Goal: Information Seeking & Learning: Learn about a topic

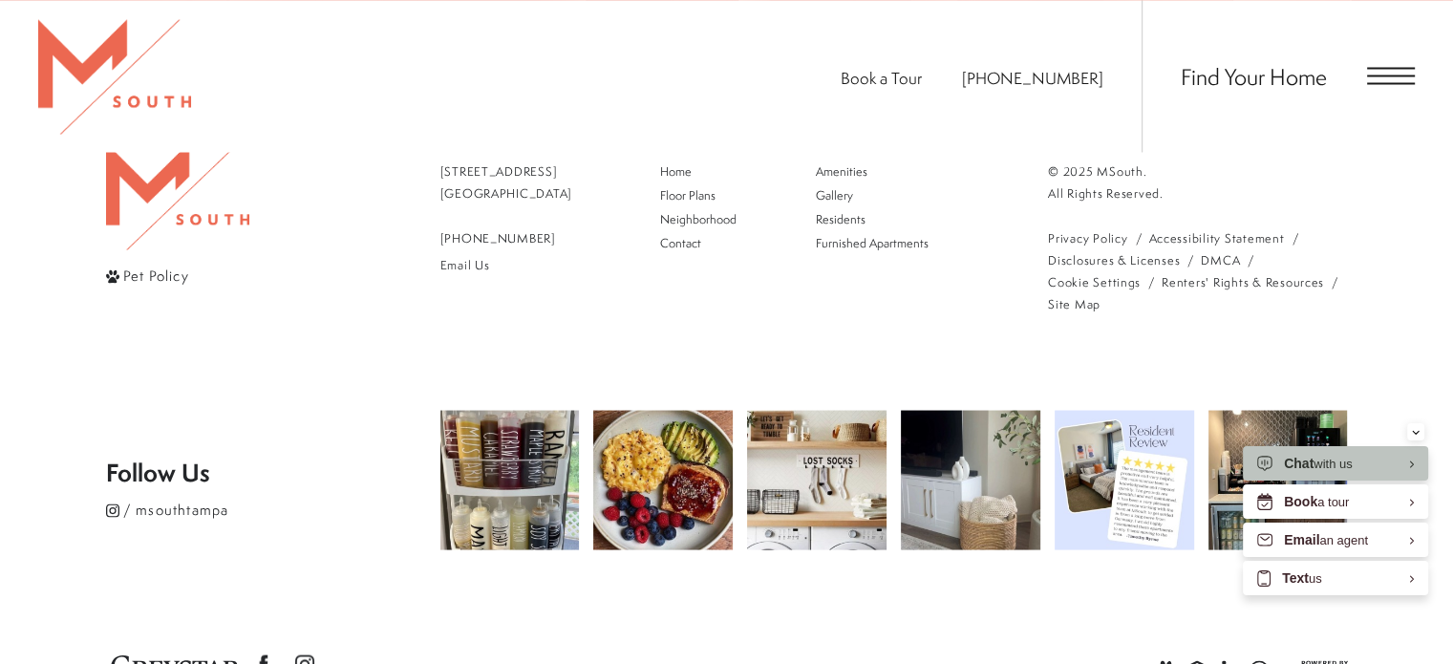
scroll to position [3584, 0]
click at [1271, 405] on img at bounding box center [1277, 478] width 146 height 146
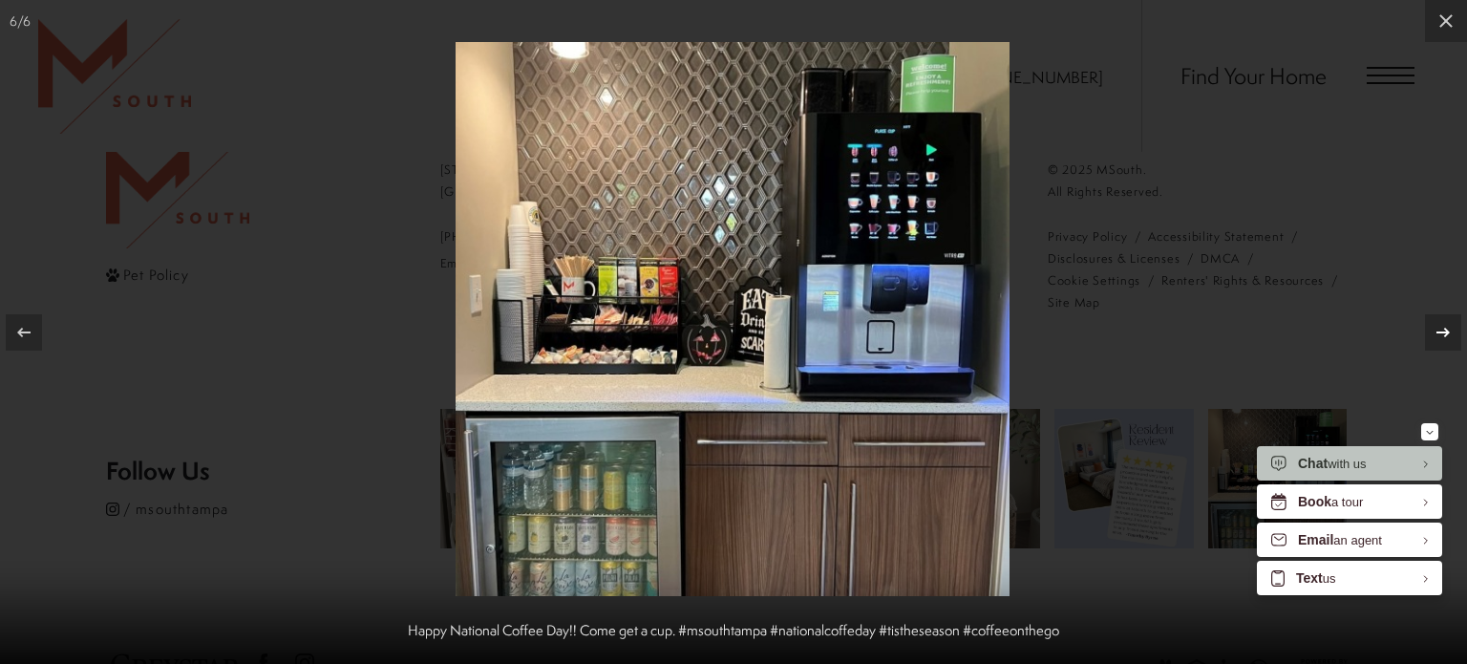
click at [1438, 327] on icon at bounding box center [1443, 332] width 23 height 23
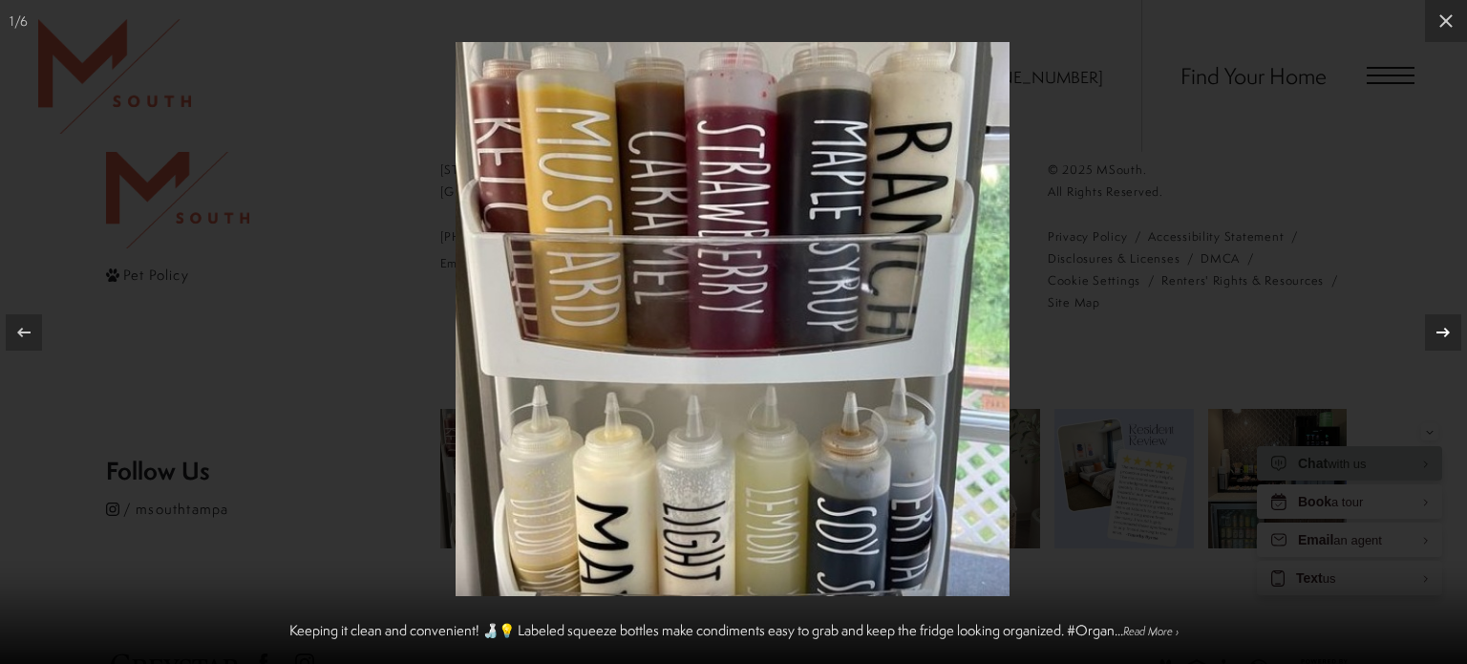
click at [1438, 327] on icon at bounding box center [1443, 332] width 23 height 23
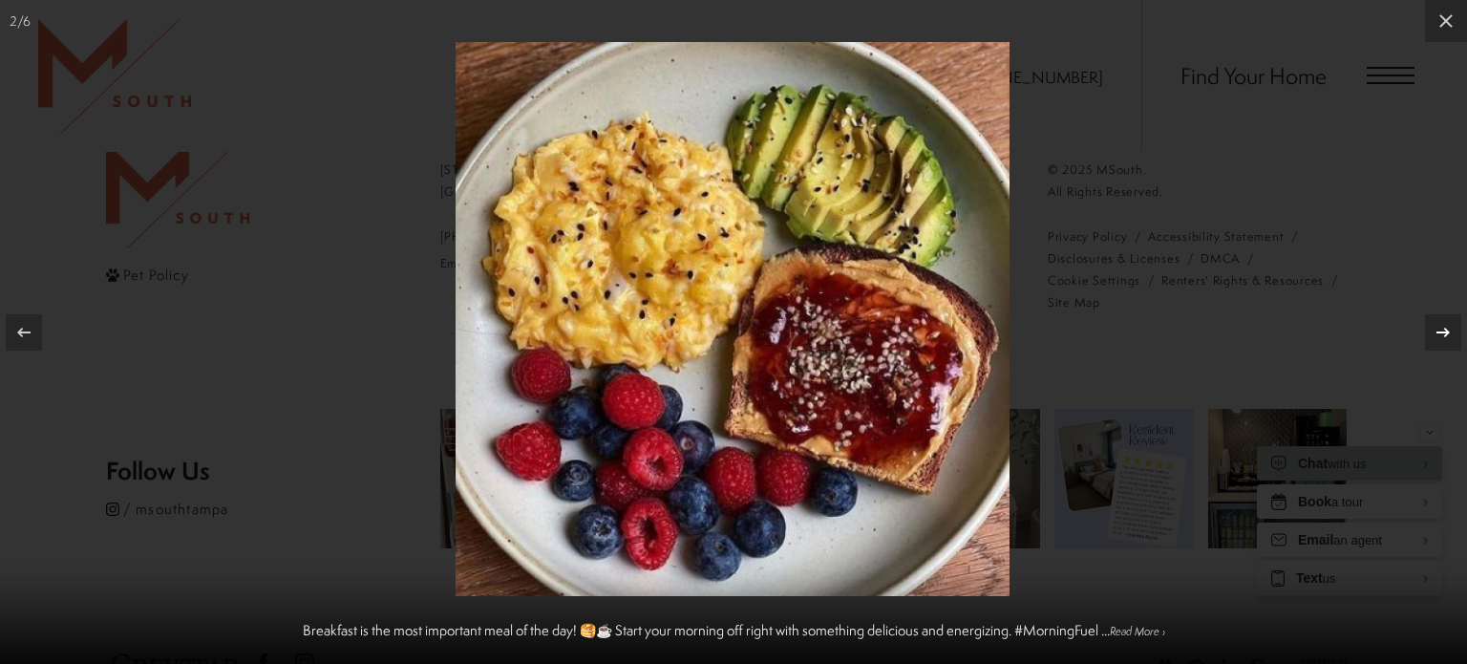
click at [1438, 327] on icon at bounding box center [1443, 332] width 23 height 23
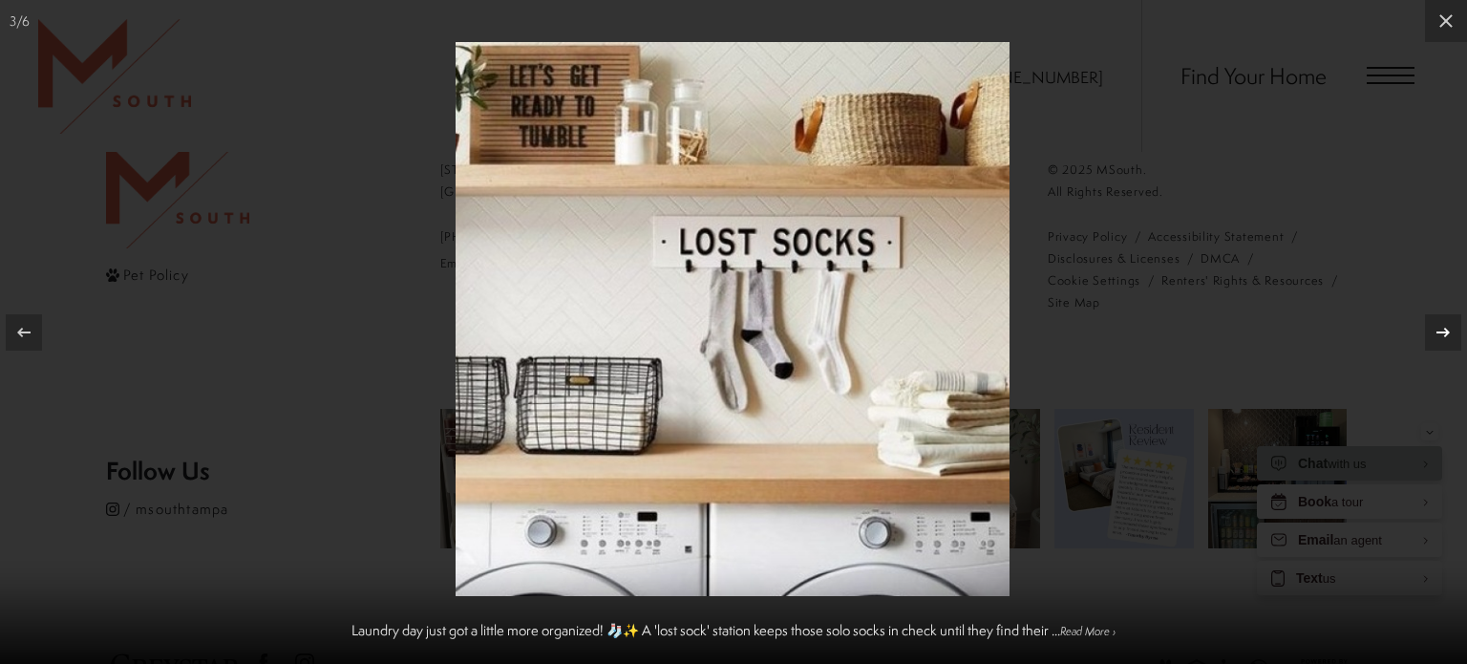
click at [1438, 327] on icon at bounding box center [1443, 332] width 23 height 23
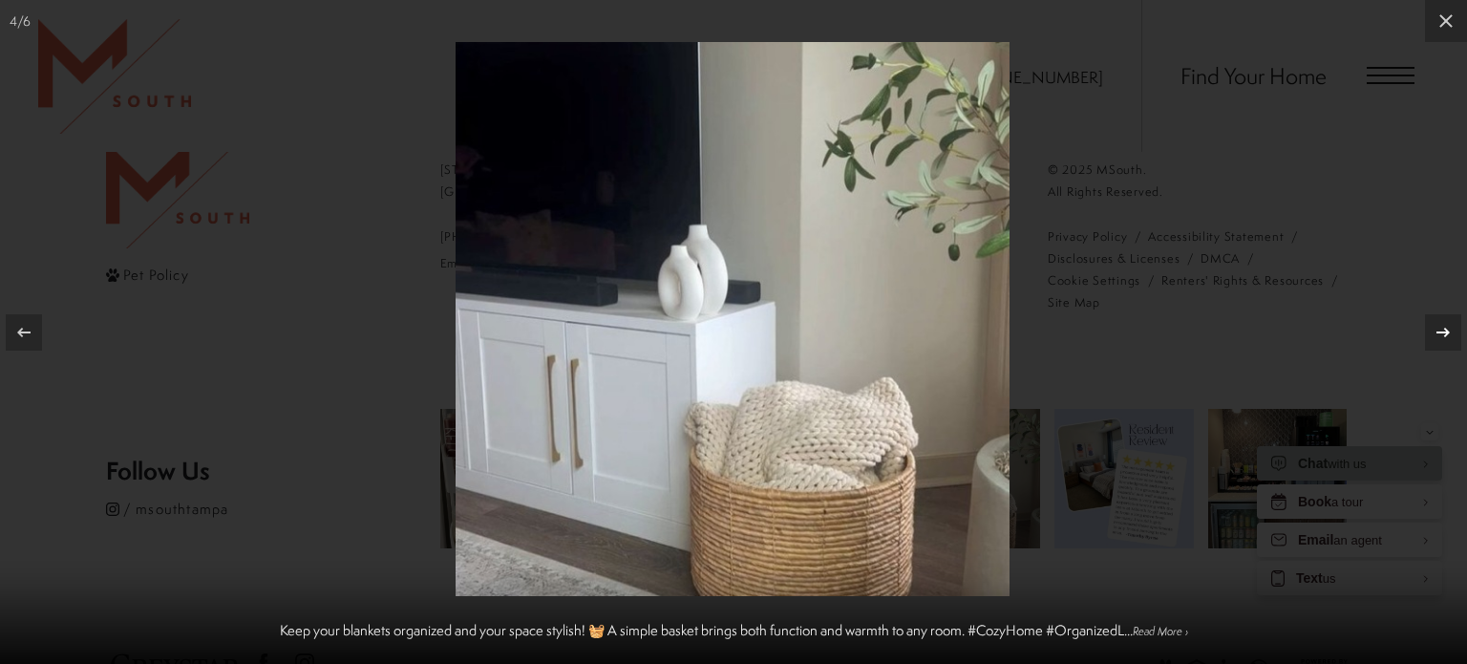
click at [1438, 327] on icon at bounding box center [1443, 332] width 23 height 23
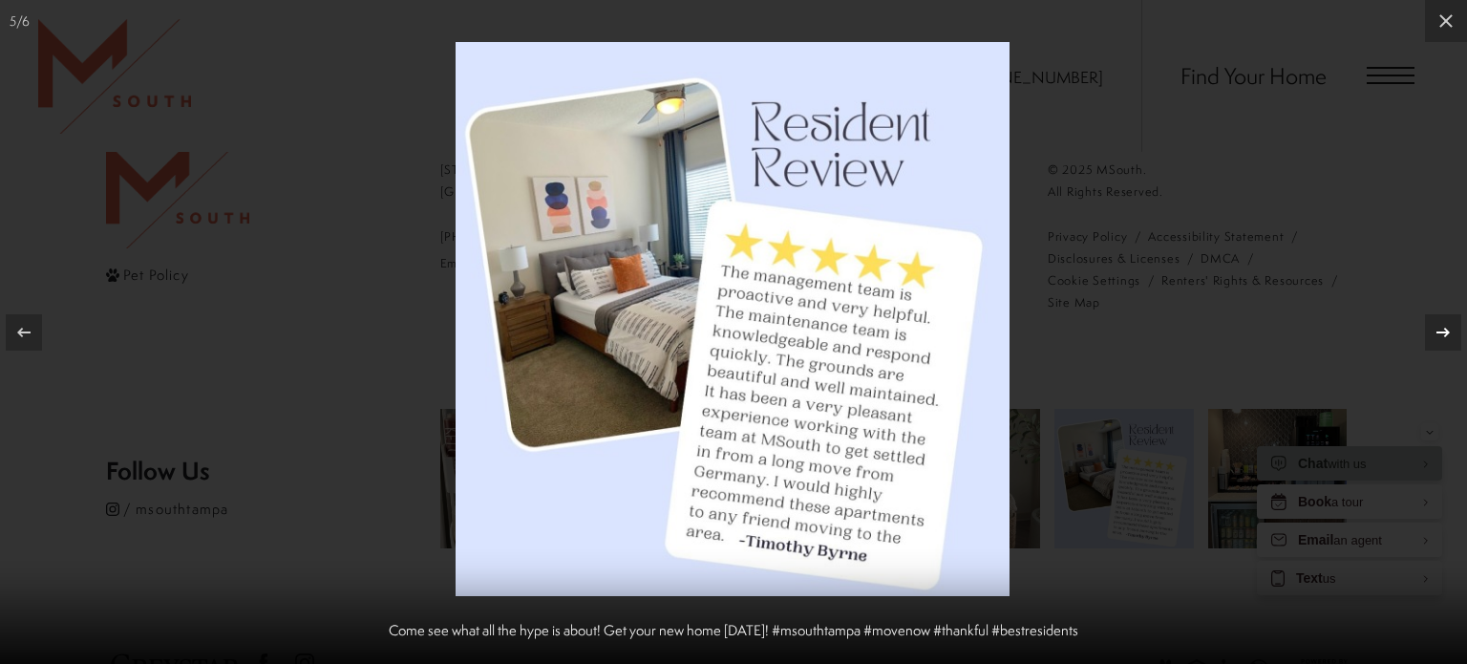
click at [1438, 327] on icon at bounding box center [1443, 332] width 23 height 23
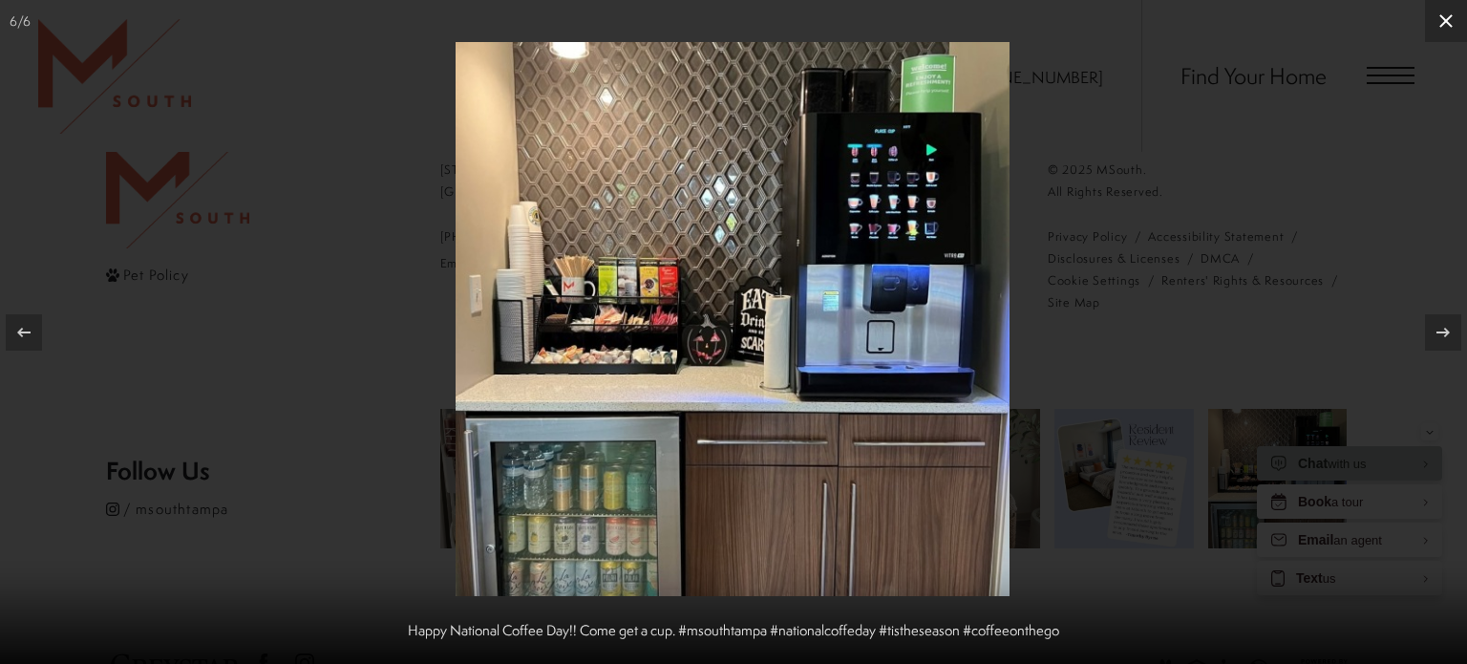
click at [1443, 25] on icon at bounding box center [1446, 21] width 23 height 23
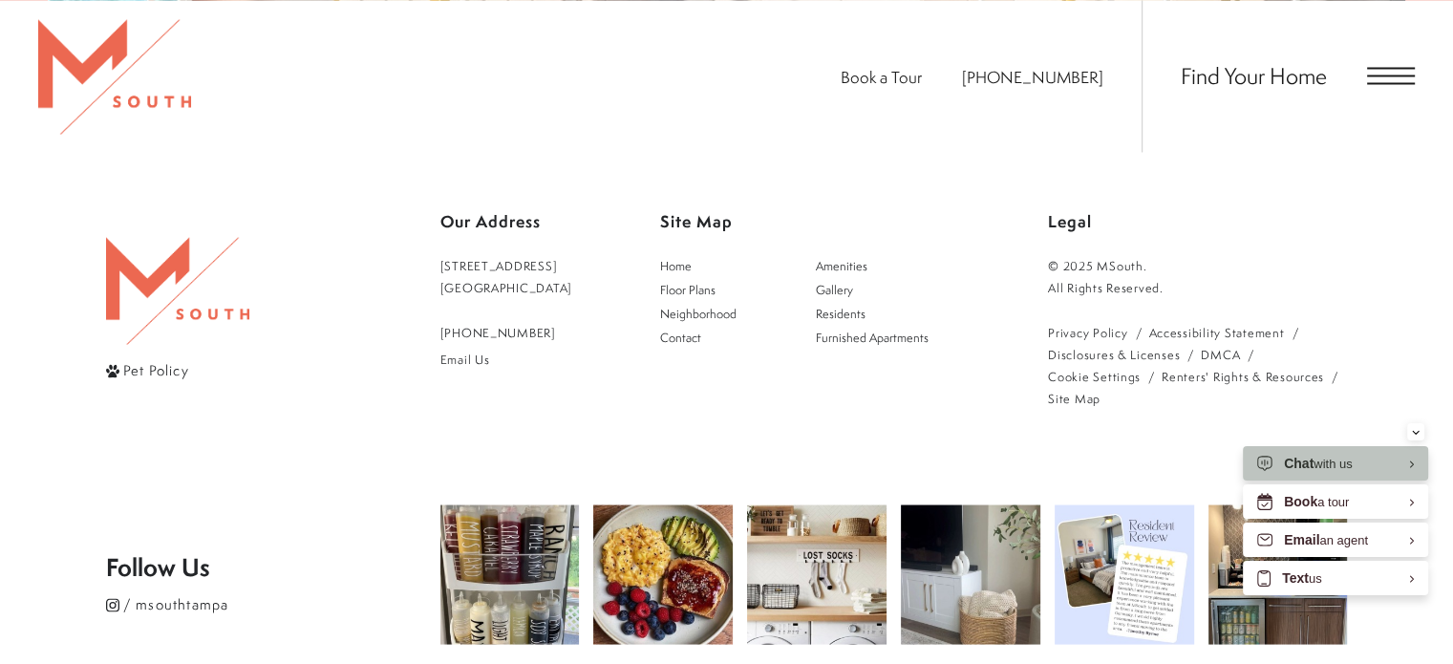
scroll to position [3393, 0]
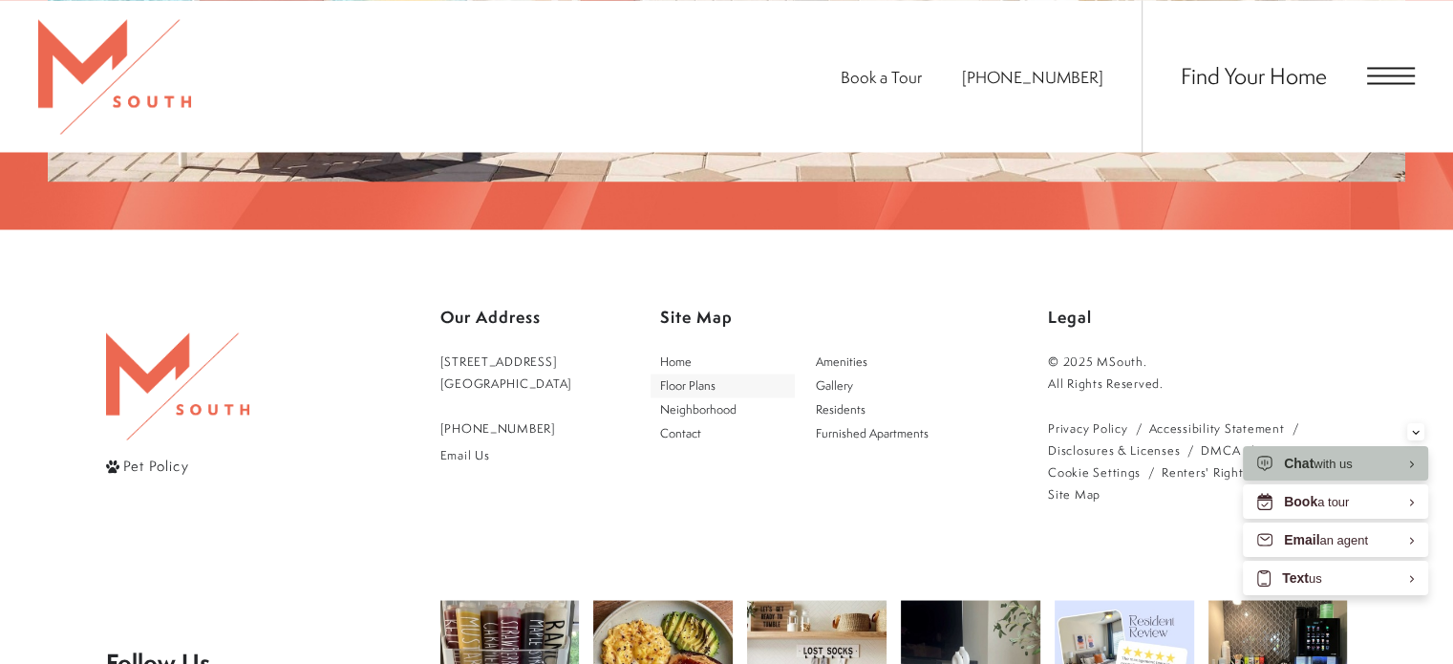
click at [715, 376] on span "Floor Plans" at bounding box center [687, 384] width 55 height 16
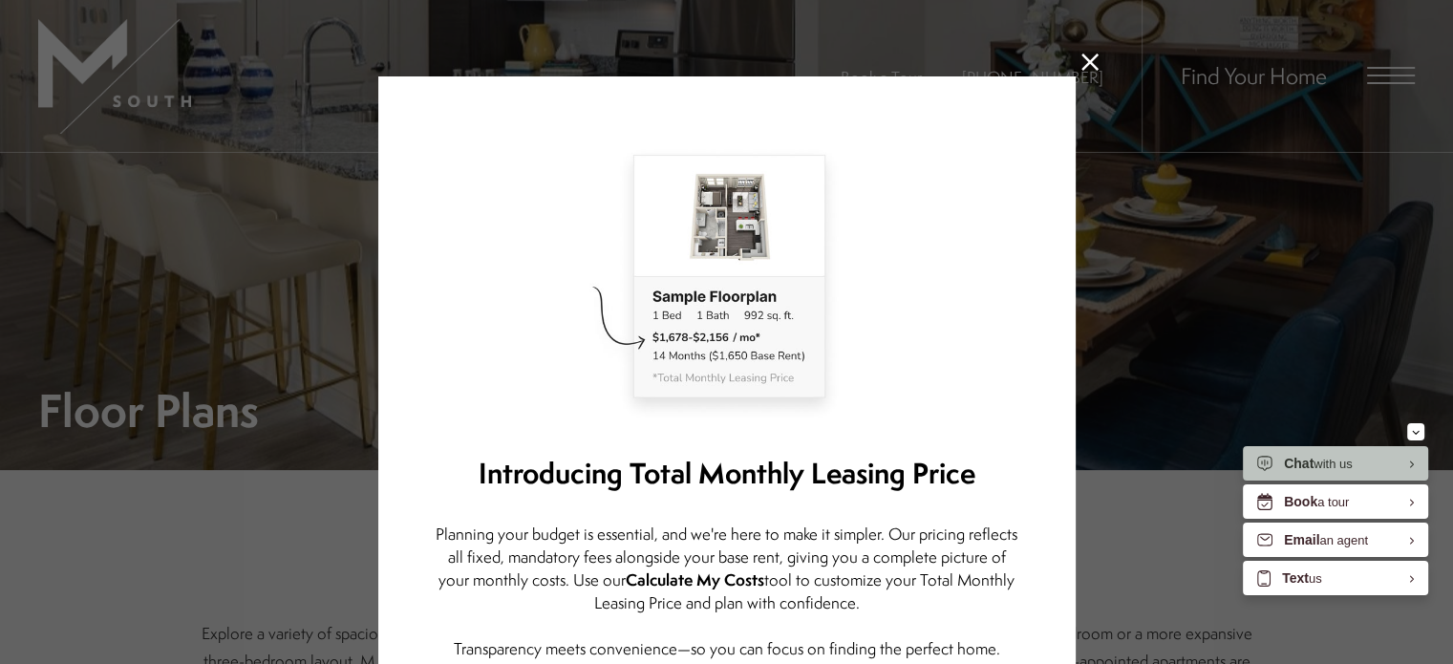
click at [734, 216] on img at bounding box center [727, 279] width 583 height 291
click at [1081, 55] on icon at bounding box center [1089, 61] width 17 height 17
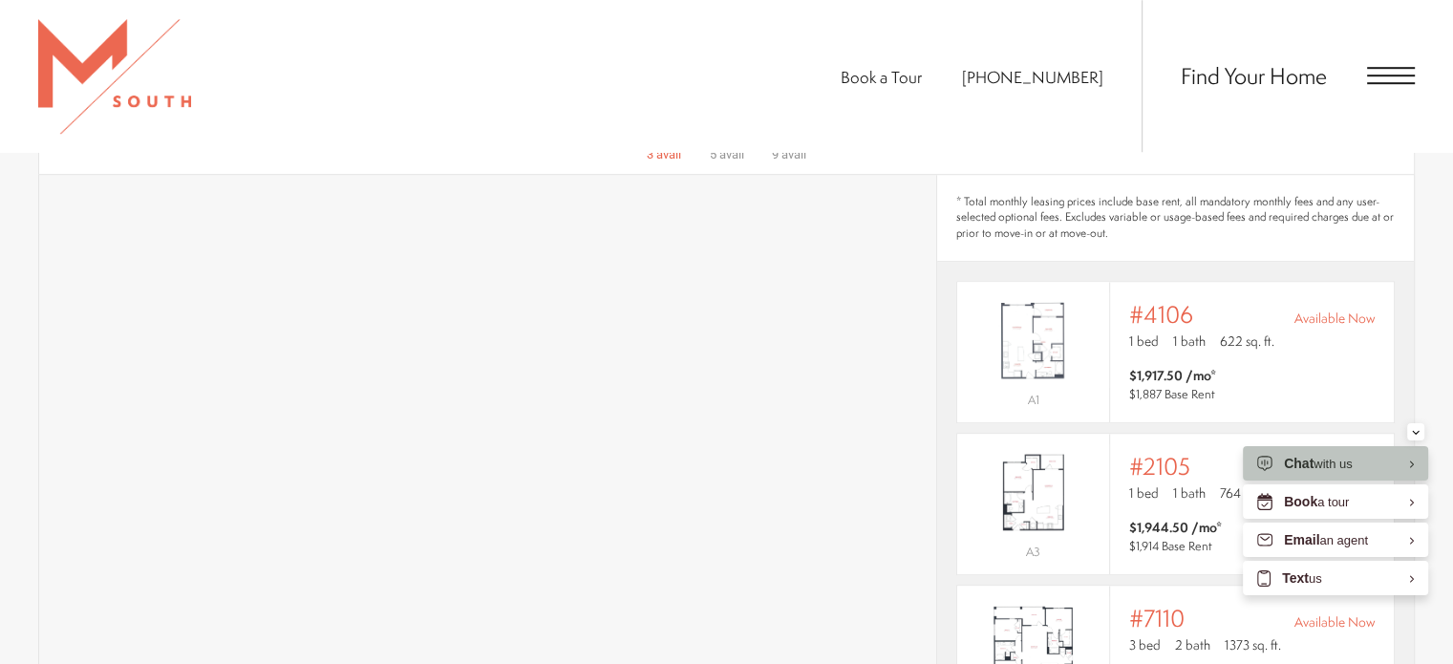
scroll to position [1337, 0]
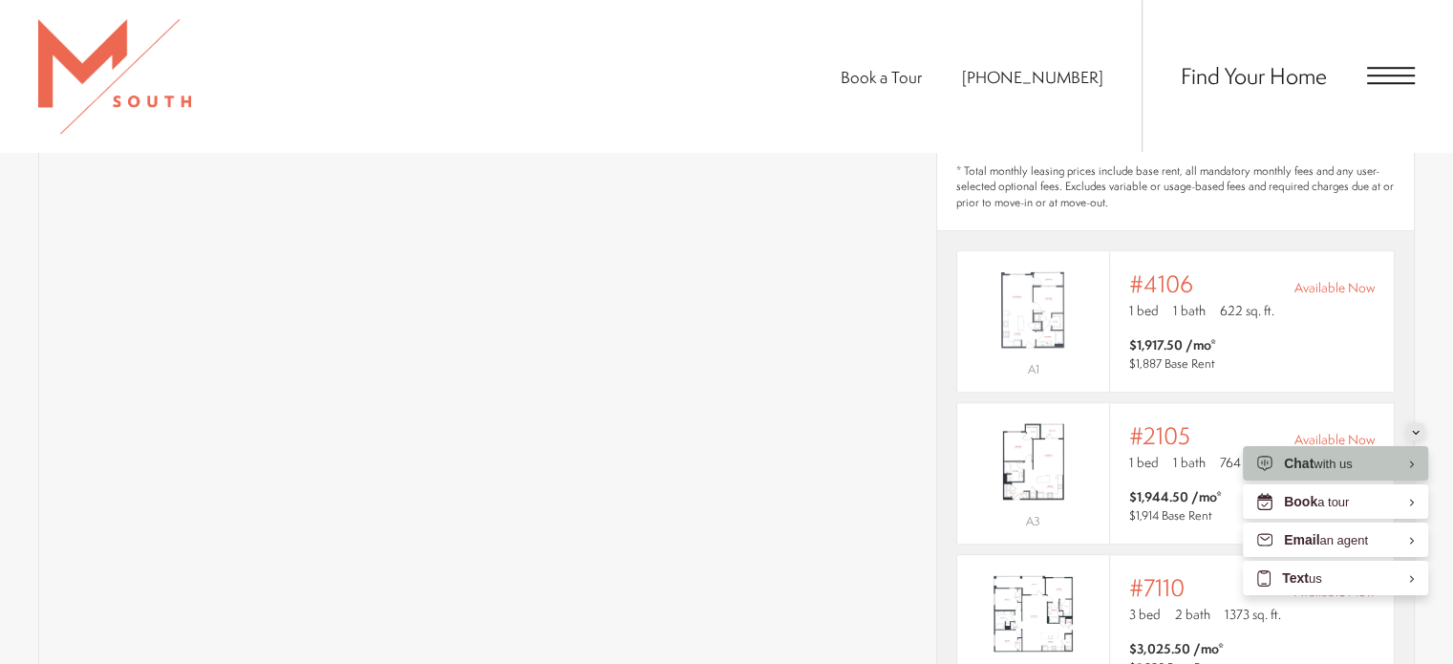
click at [1413, 433] on icon "Minimize" at bounding box center [1416, 432] width 8 height 5
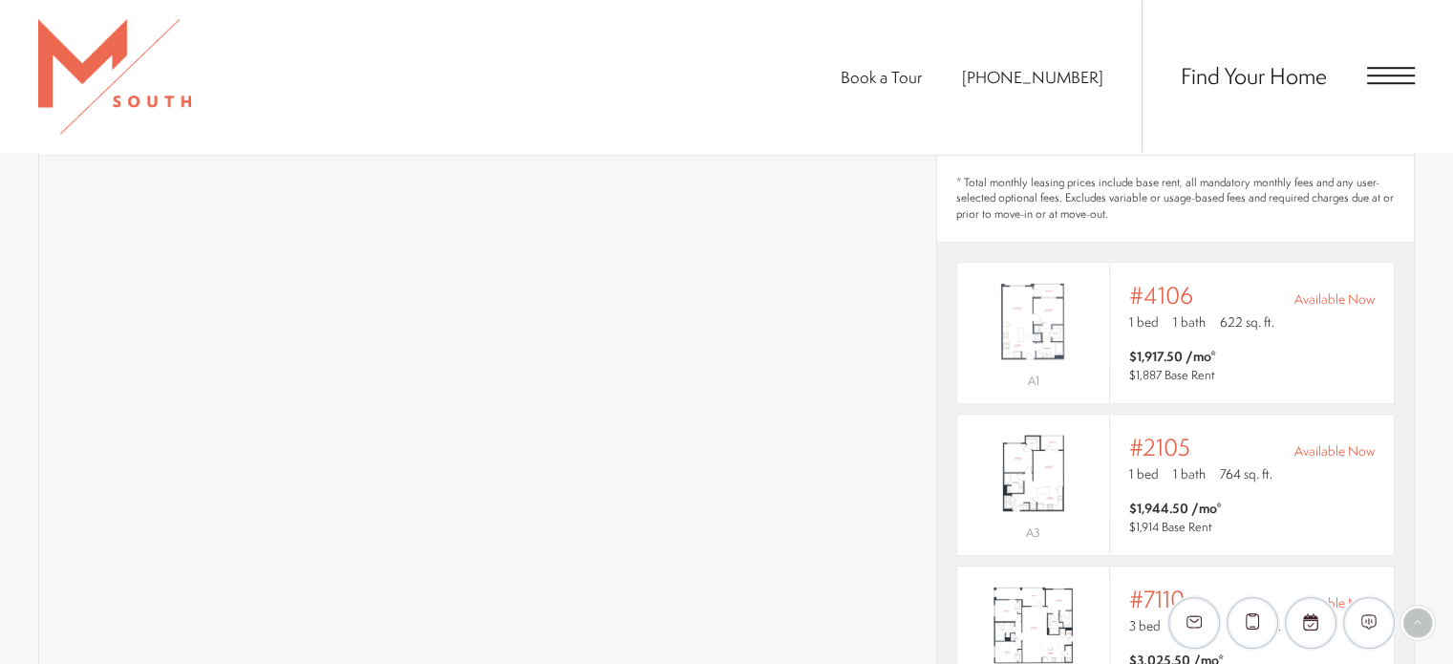
scroll to position [1242, 0]
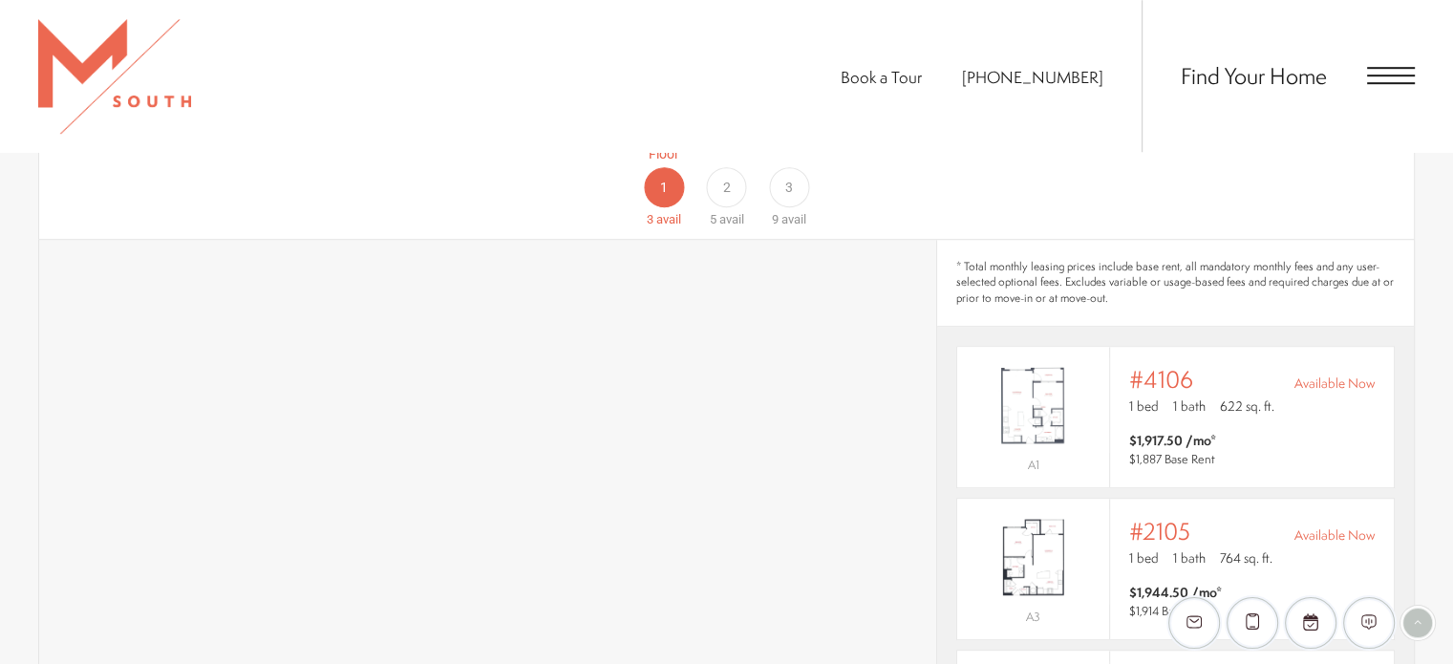
click at [728, 178] on span "2" at bounding box center [726, 188] width 8 height 20
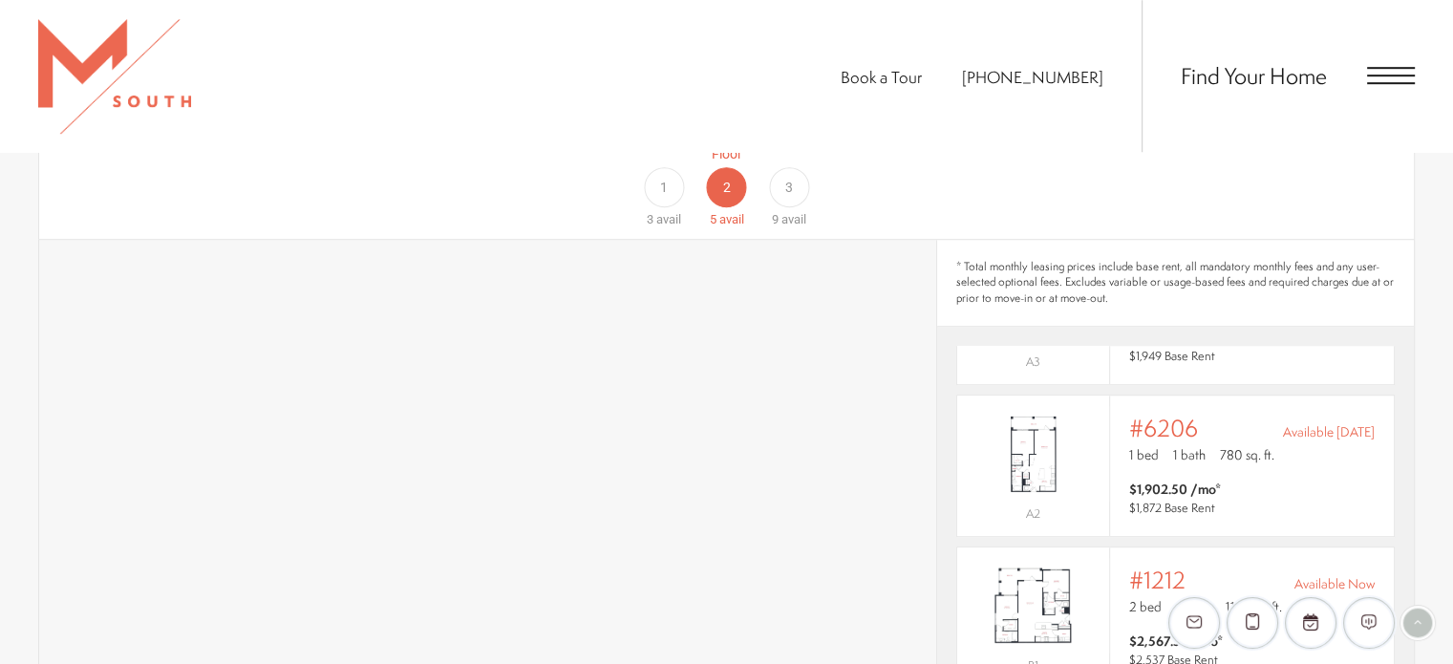
scroll to position [1146, 0]
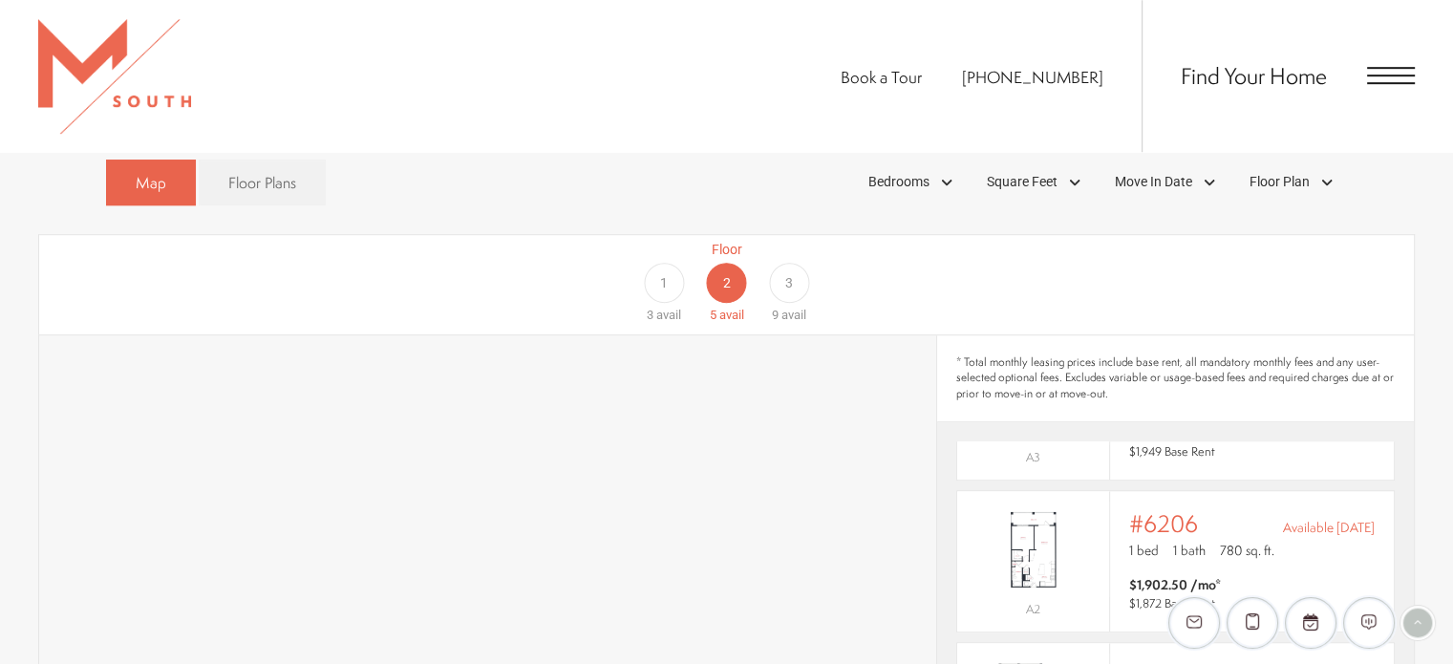
click at [791, 273] on span "3" at bounding box center [789, 283] width 8 height 20
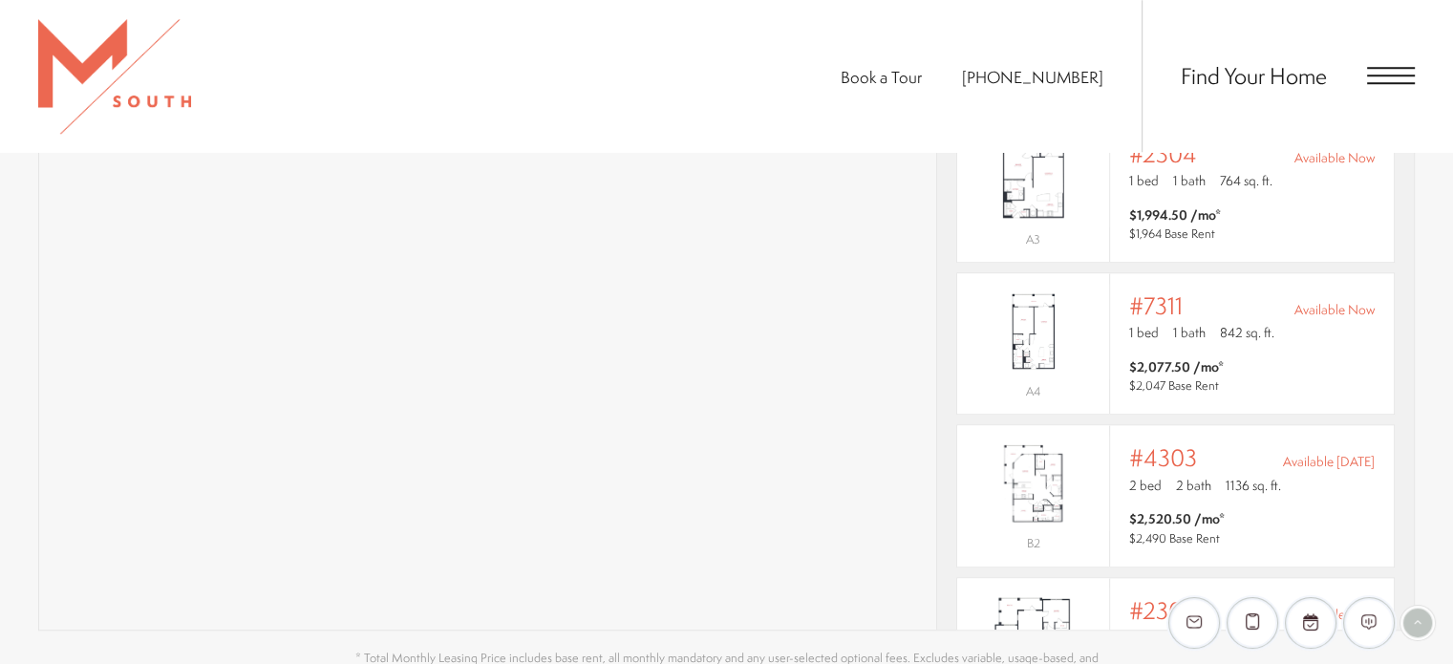
scroll to position [297, 0]
click at [1029, 314] on img "View #7311" at bounding box center [1033, 334] width 152 height 96
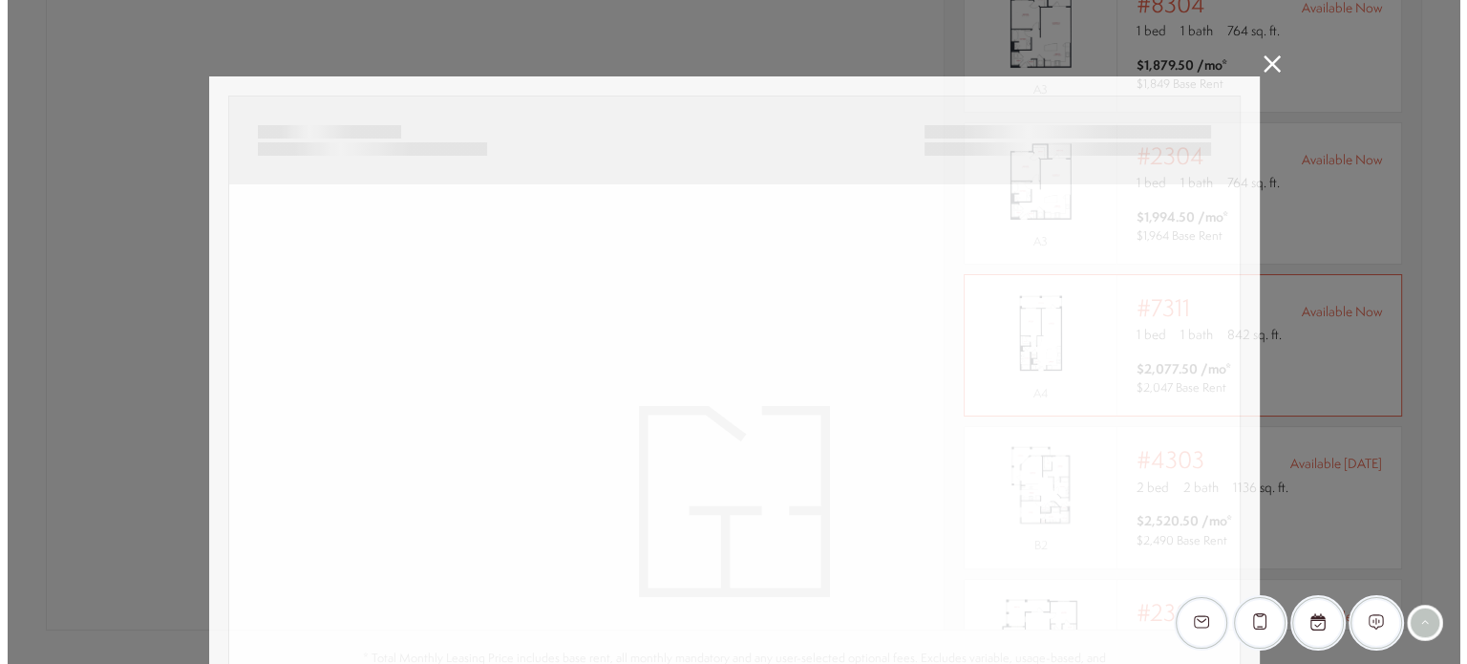
scroll to position [0, 0]
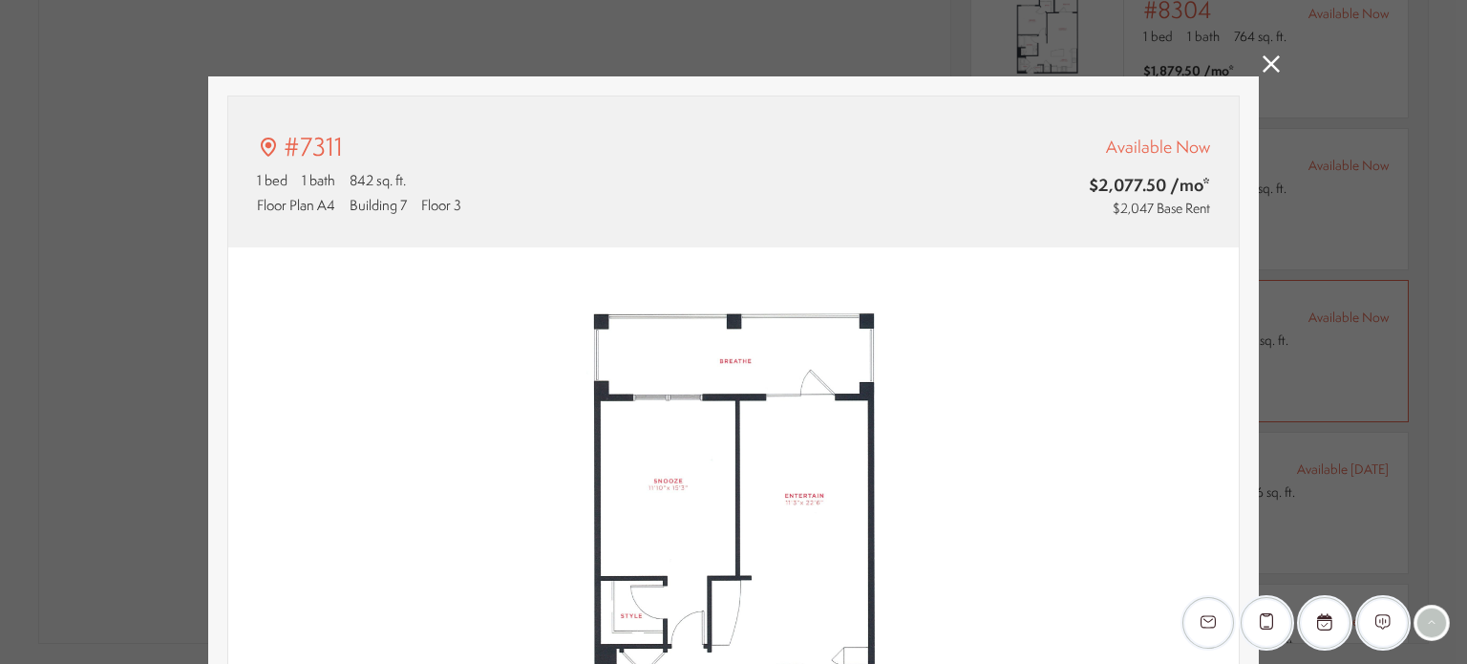
type input "**********"
click at [1270, 64] on icon at bounding box center [1271, 63] width 17 height 17
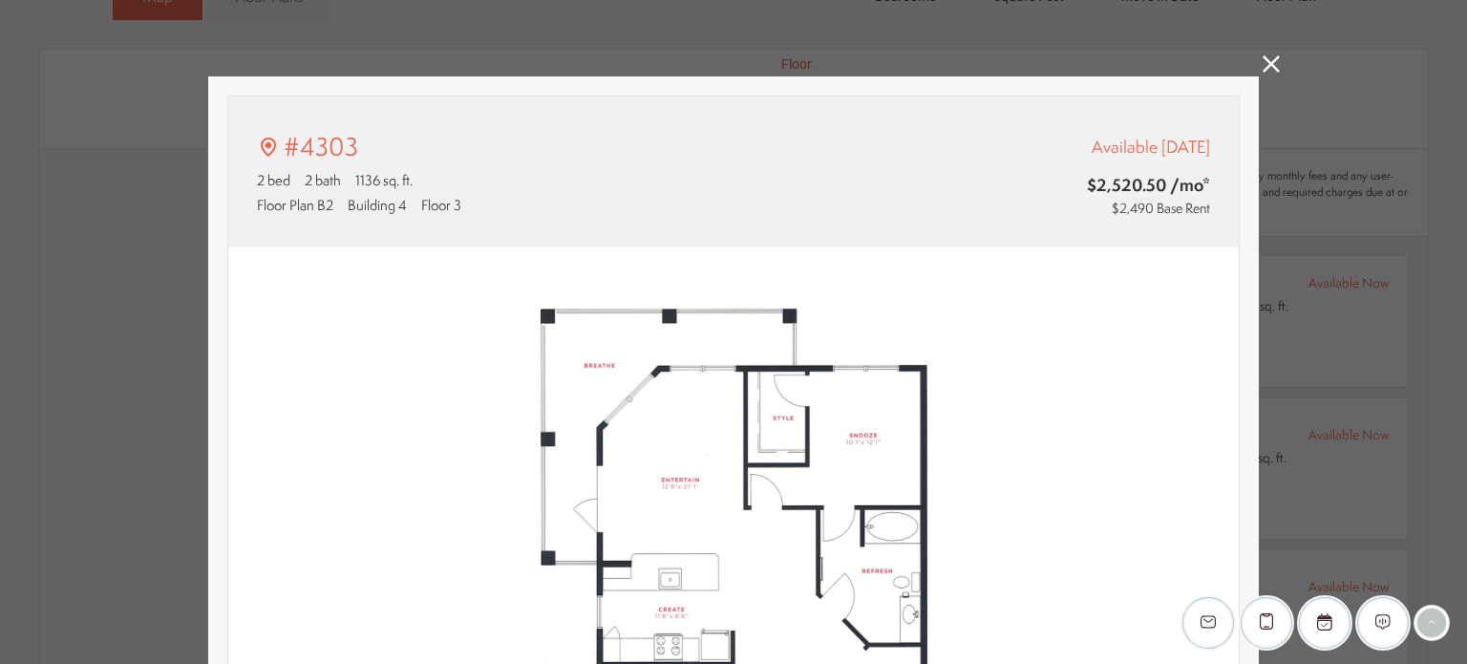
type input "**********"
click at [1265, 60] on icon at bounding box center [1271, 63] width 17 height 17
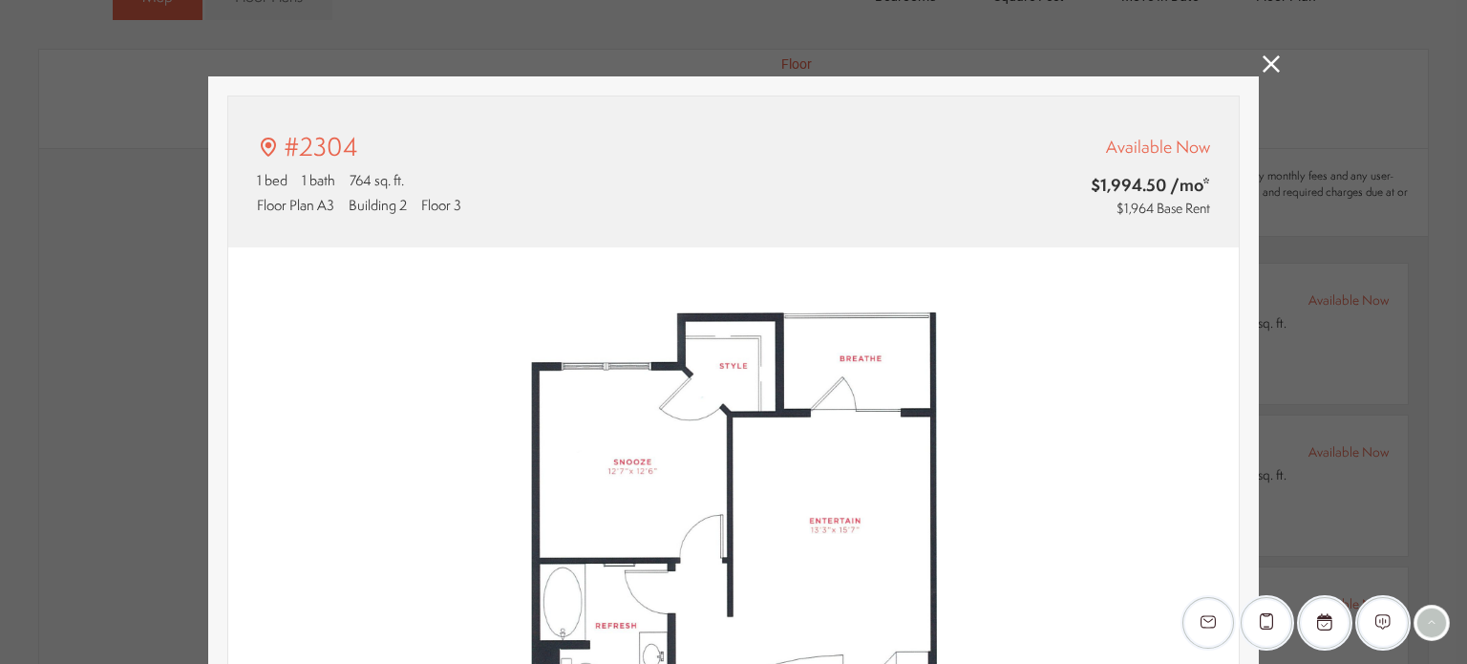
type input "**********"
click at [1263, 57] on icon at bounding box center [1271, 63] width 17 height 17
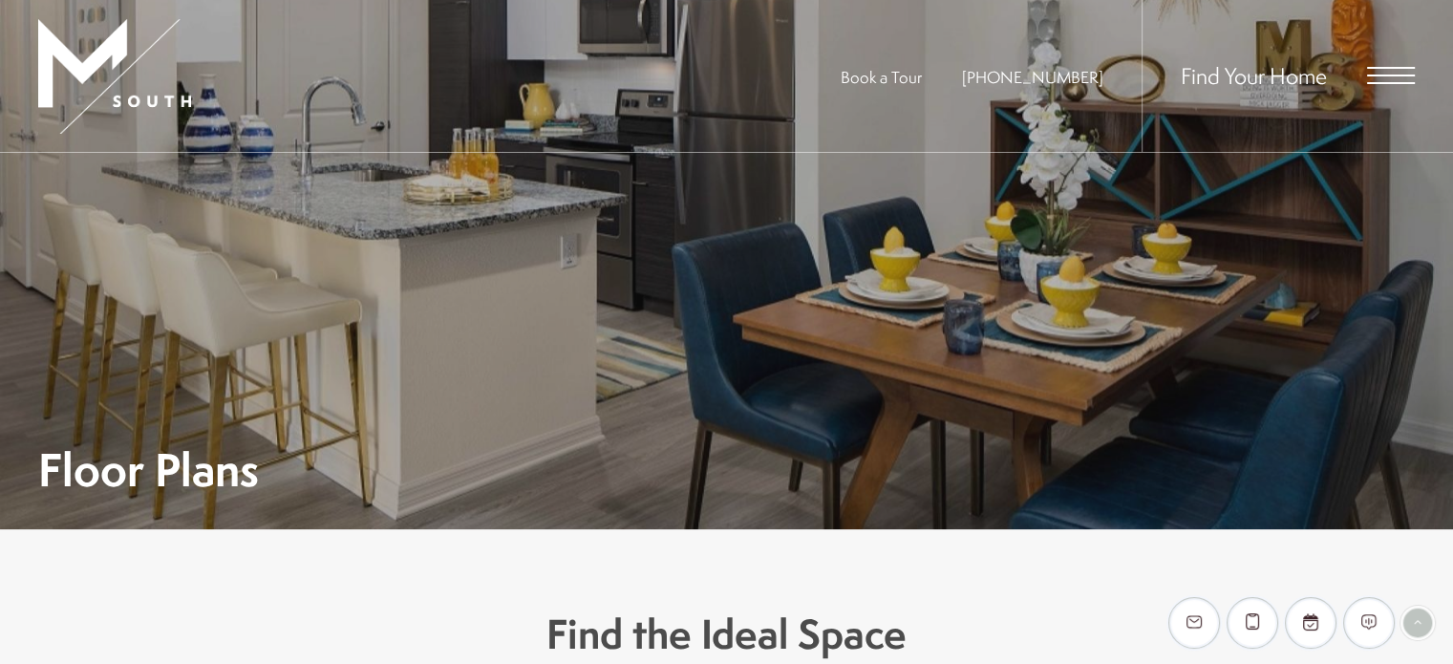
scroll to position [35, 0]
click at [1385, 77] on span "Open Menu" at bounding box center [1391, 75] width 48 height 17
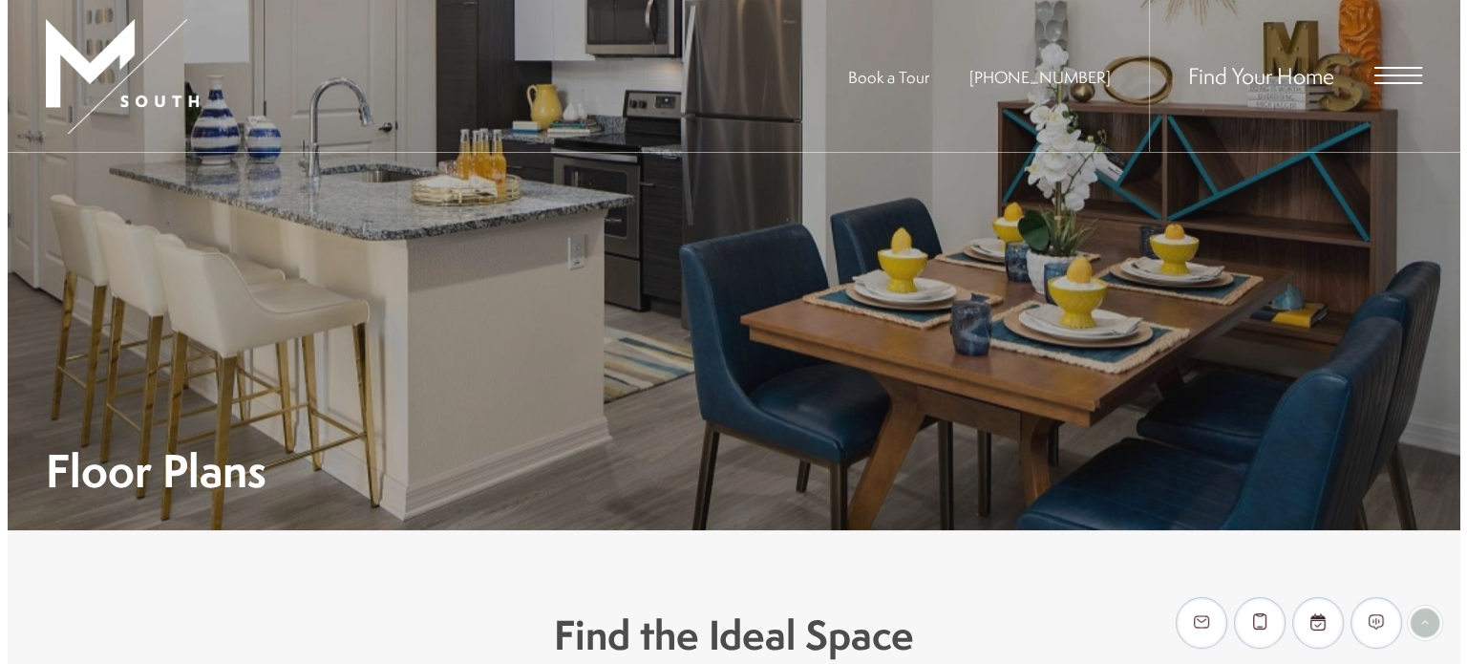
scroll to position [0, 0]
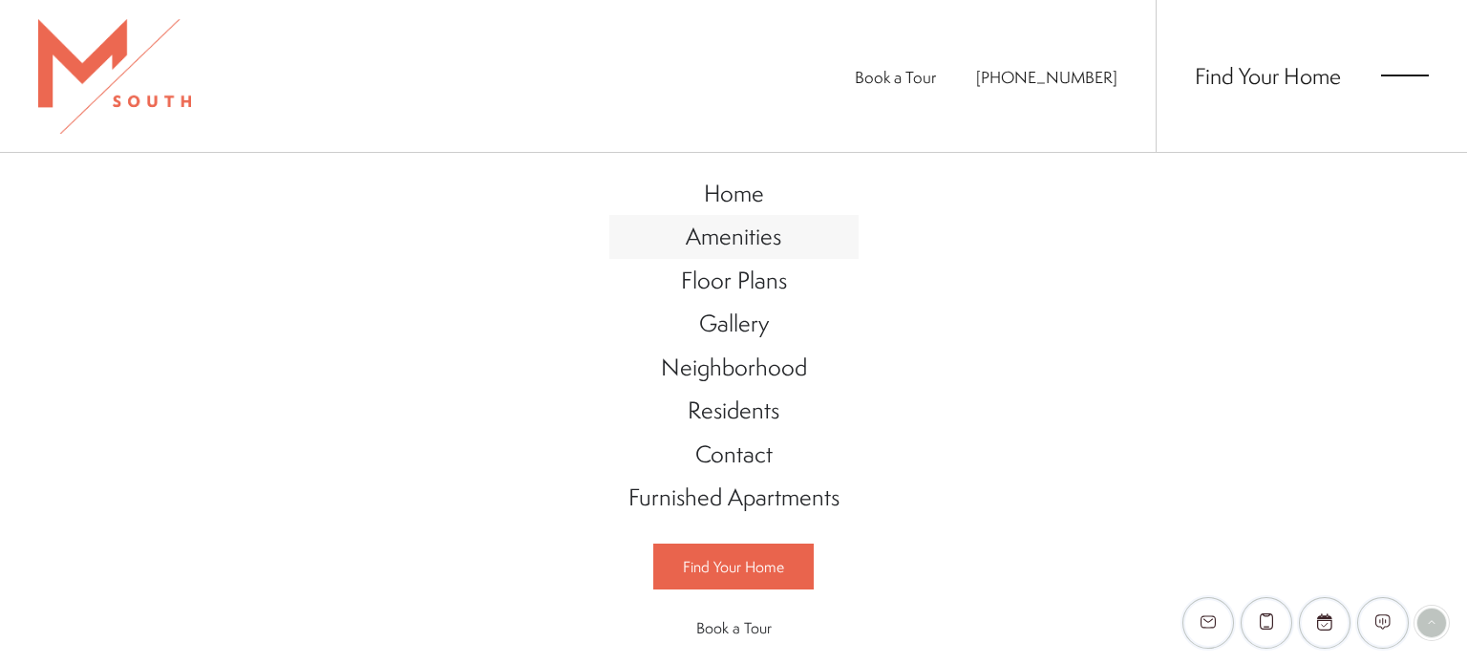
click at [732, 240] on span "Amenities" at bounding box center [734, 236] width 96 height 32
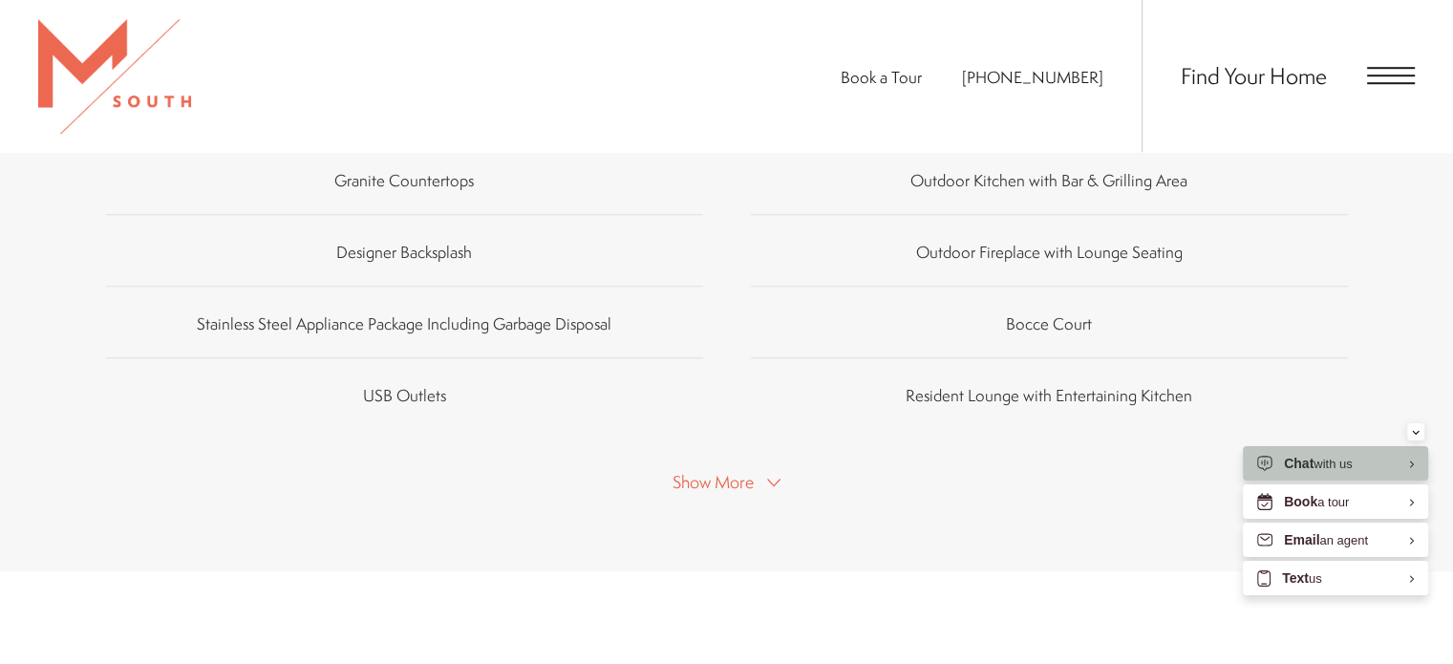
scroll to position [1433, 0]
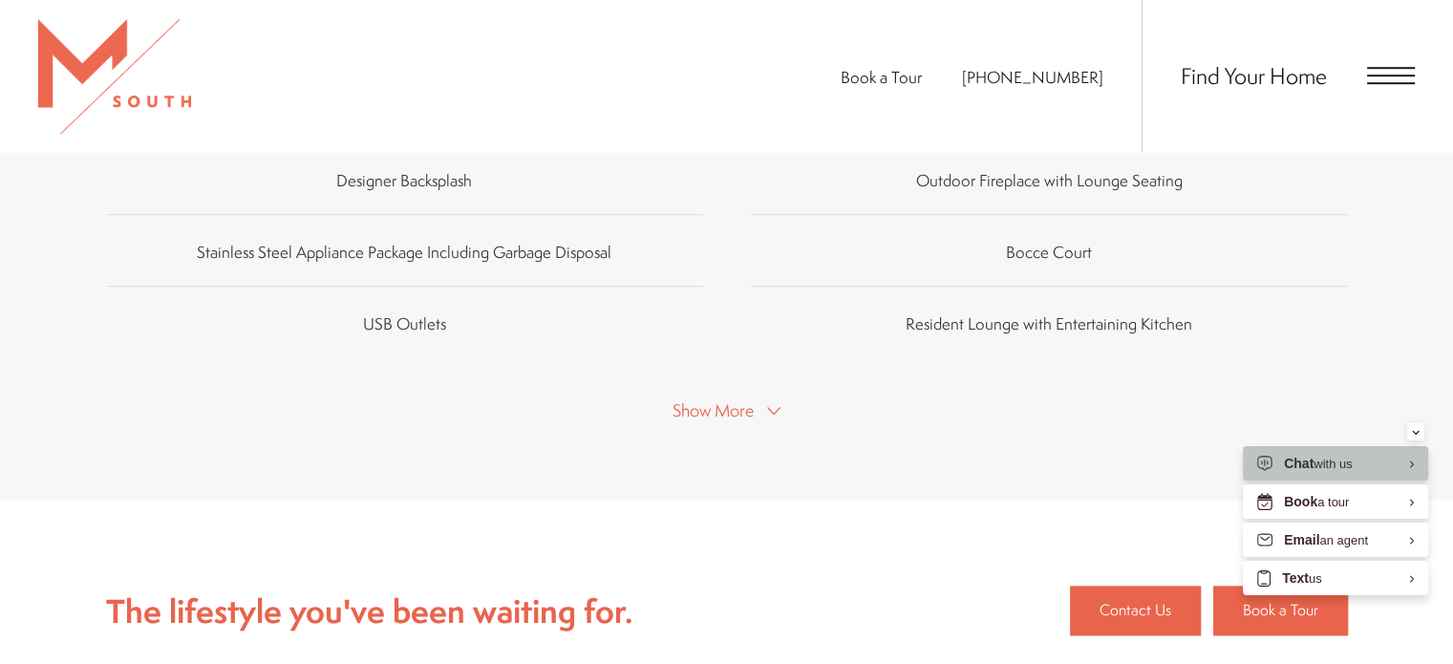
click at [770, 406] on polygon at bounding box center [773, 410] width 13 height 8
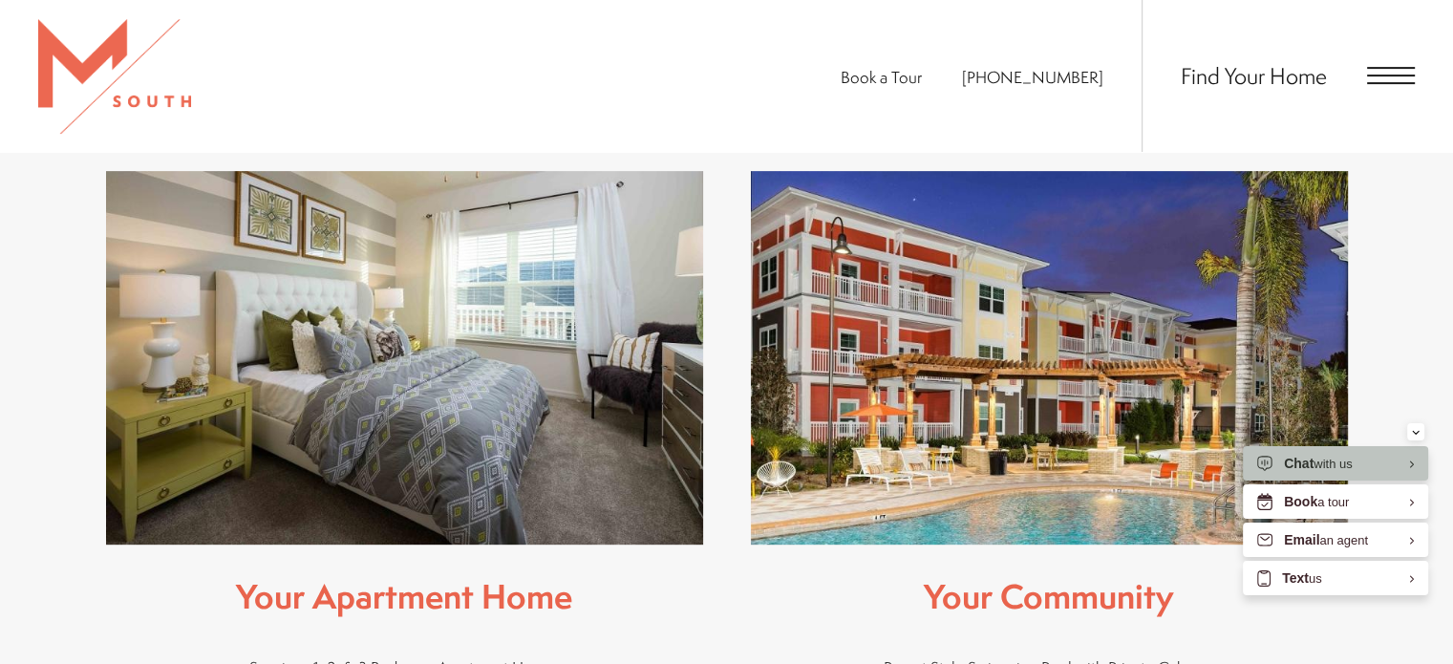
scroll to position [764, 0]
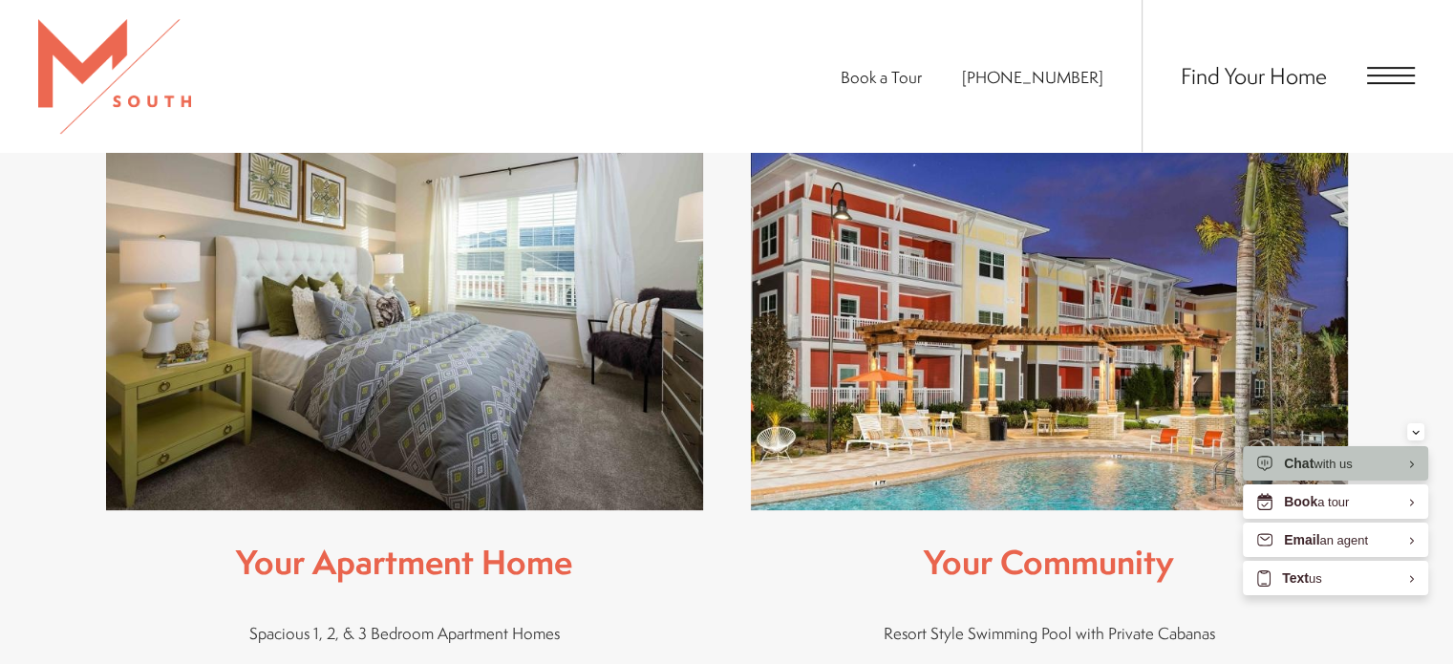
click at [1326, 300] on img at bounding box center [1049, 323] width 597 height 373
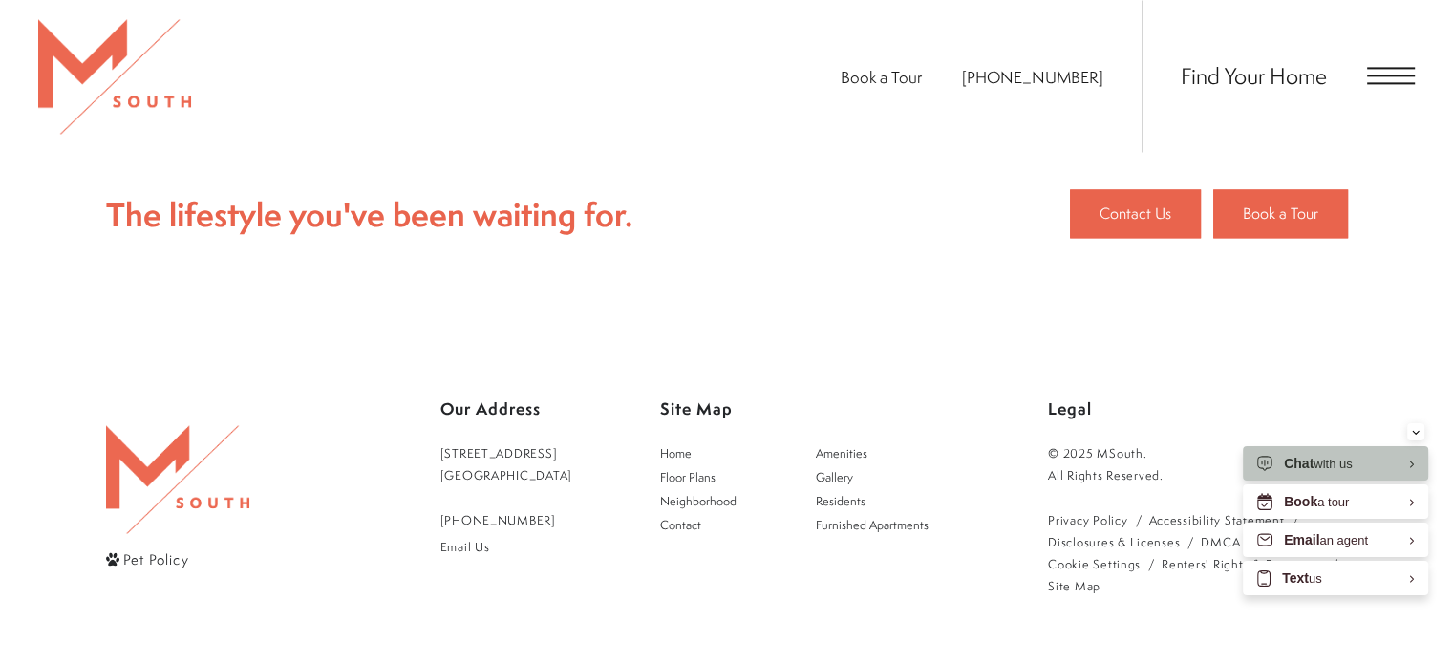
scroll to position [2734, 0]
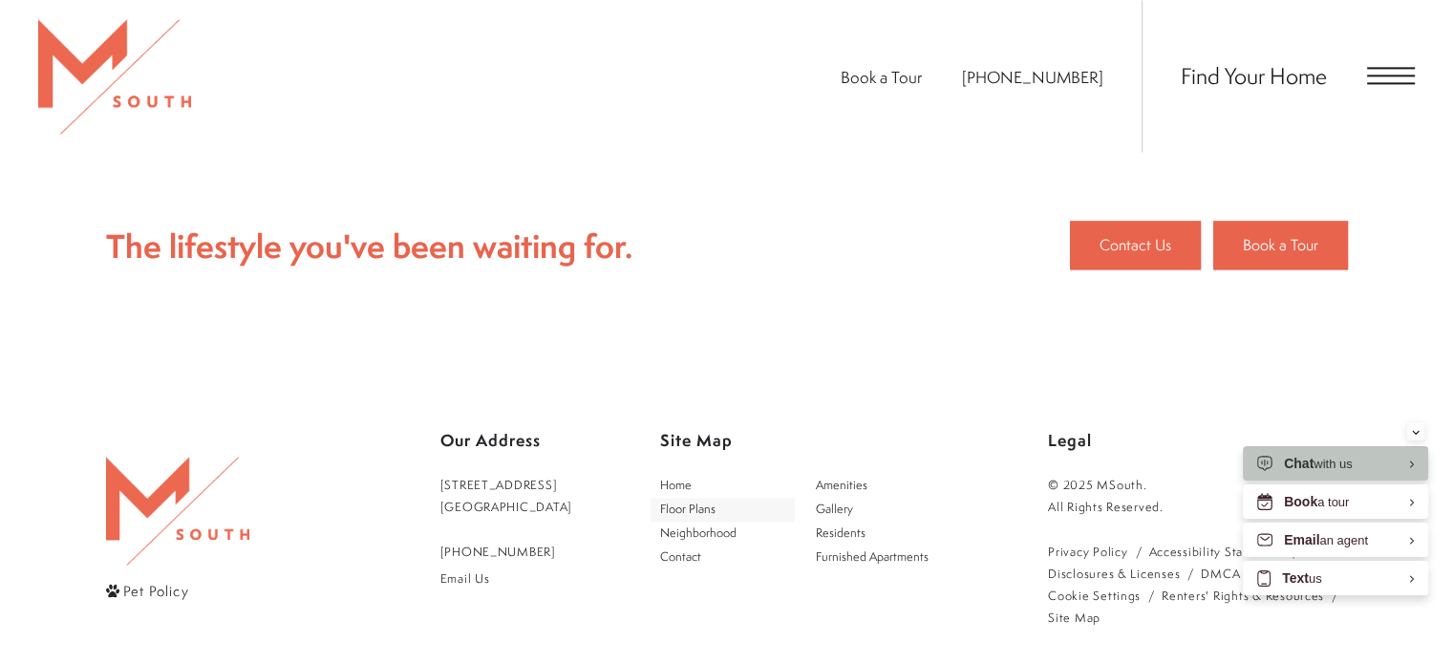
click at [707, 500] on span "Floor Plans" at bounding box center [687, 508] width 55 height 16
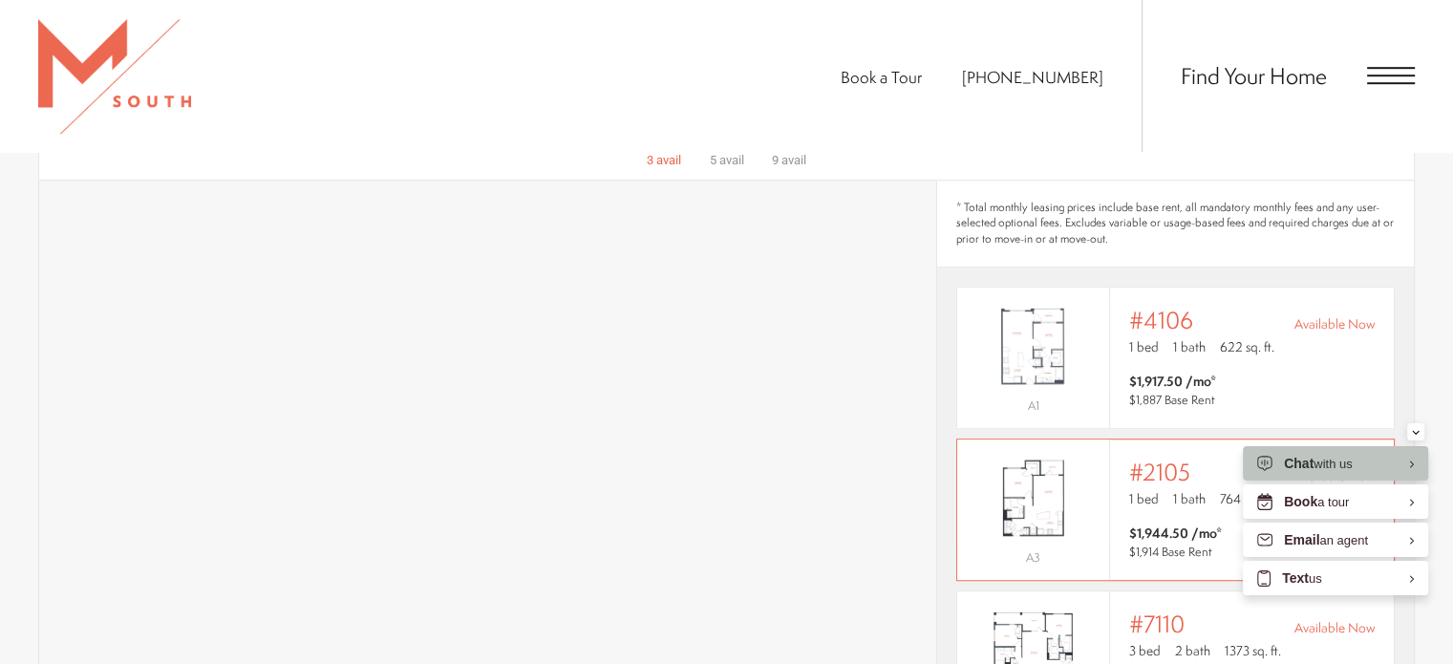
scroll to position [1242, 0]
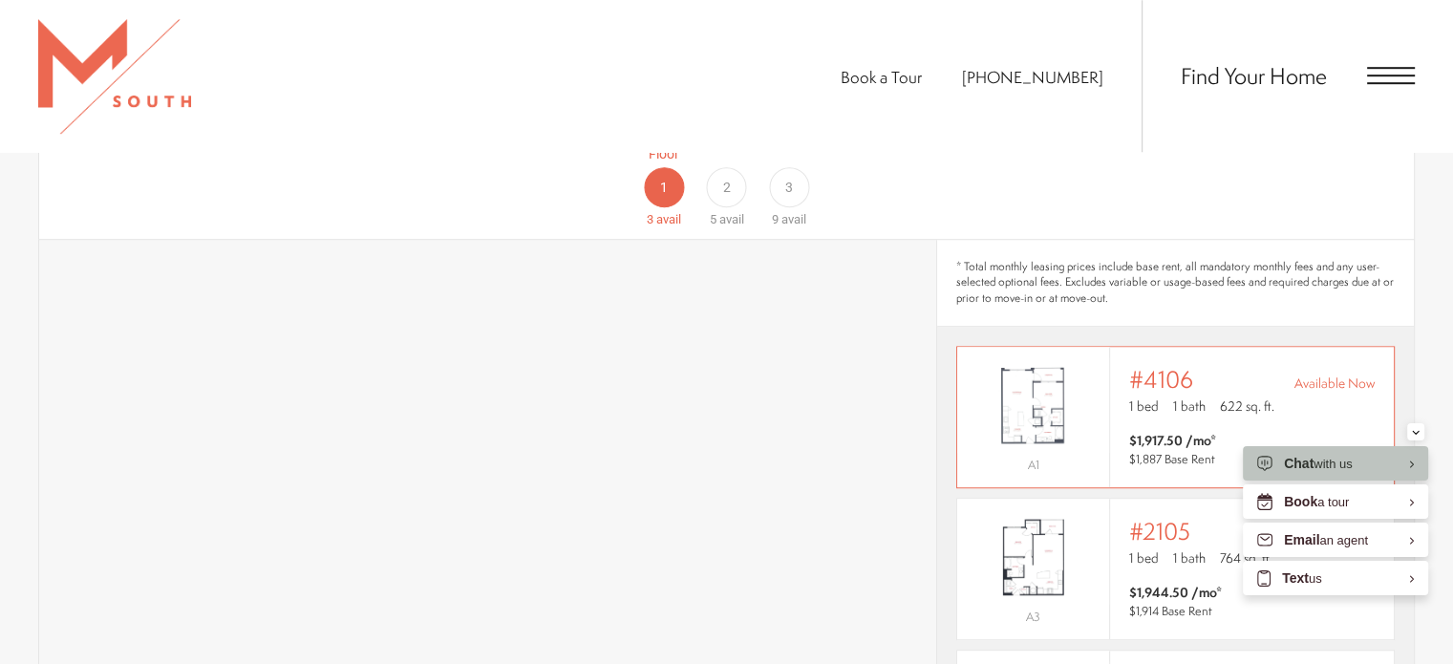
click at [1306, 373] on span "Available Now" at bounding box center [1334, 382] width 80 height 19
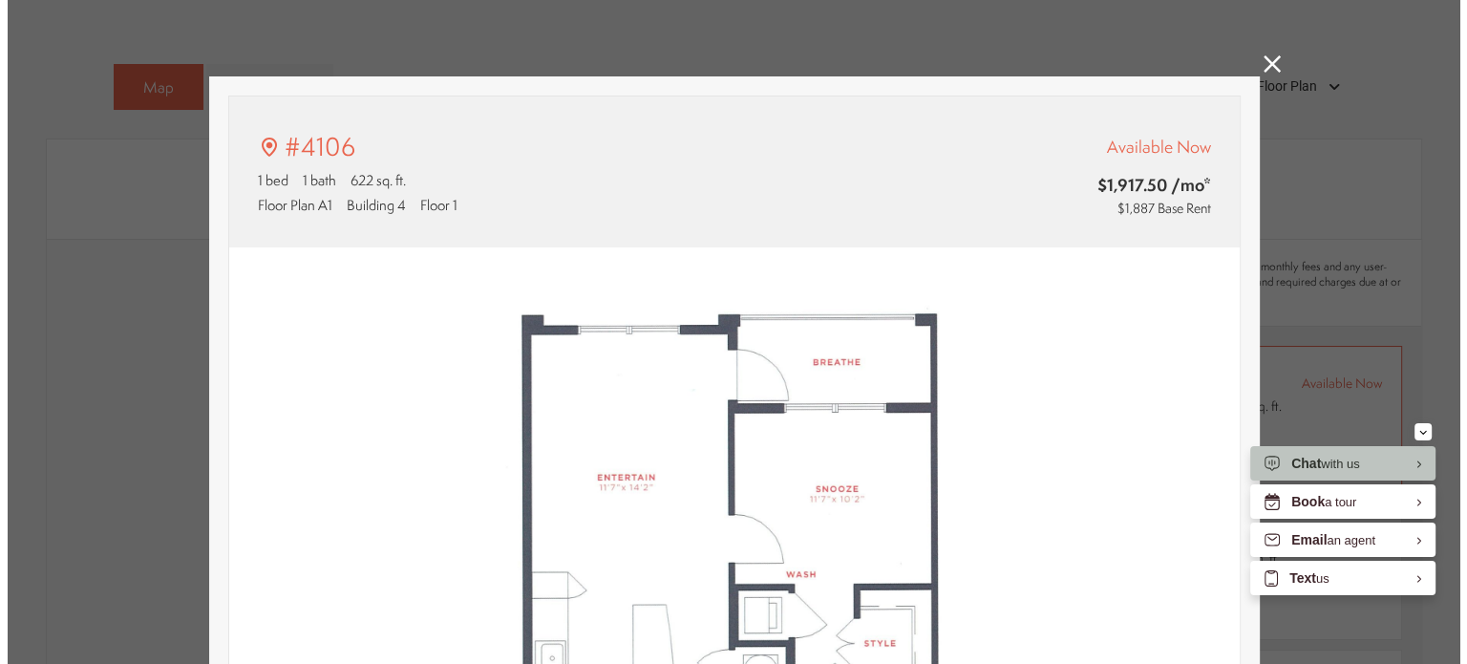
scroll to position [0, 0]
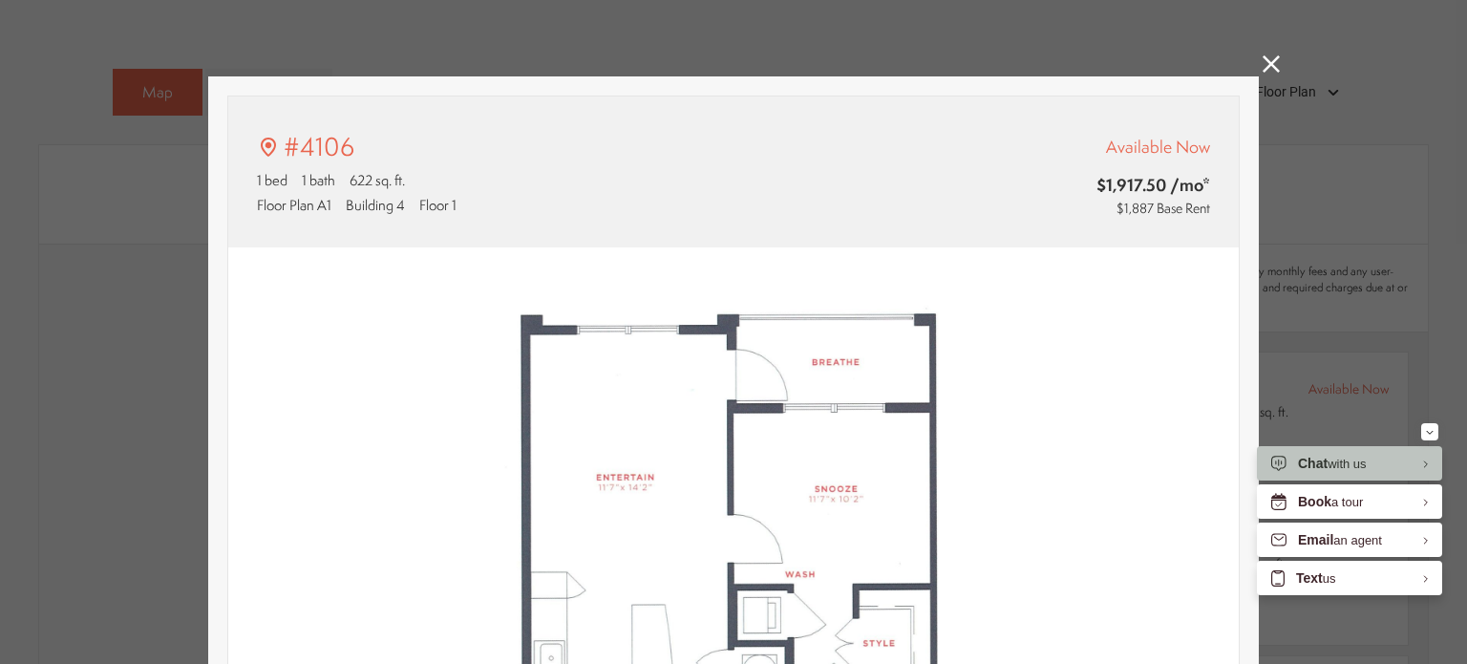
type input "**********"
click at [1263, 61] on icon at bounding box center [1271, 63] width 17 height 17
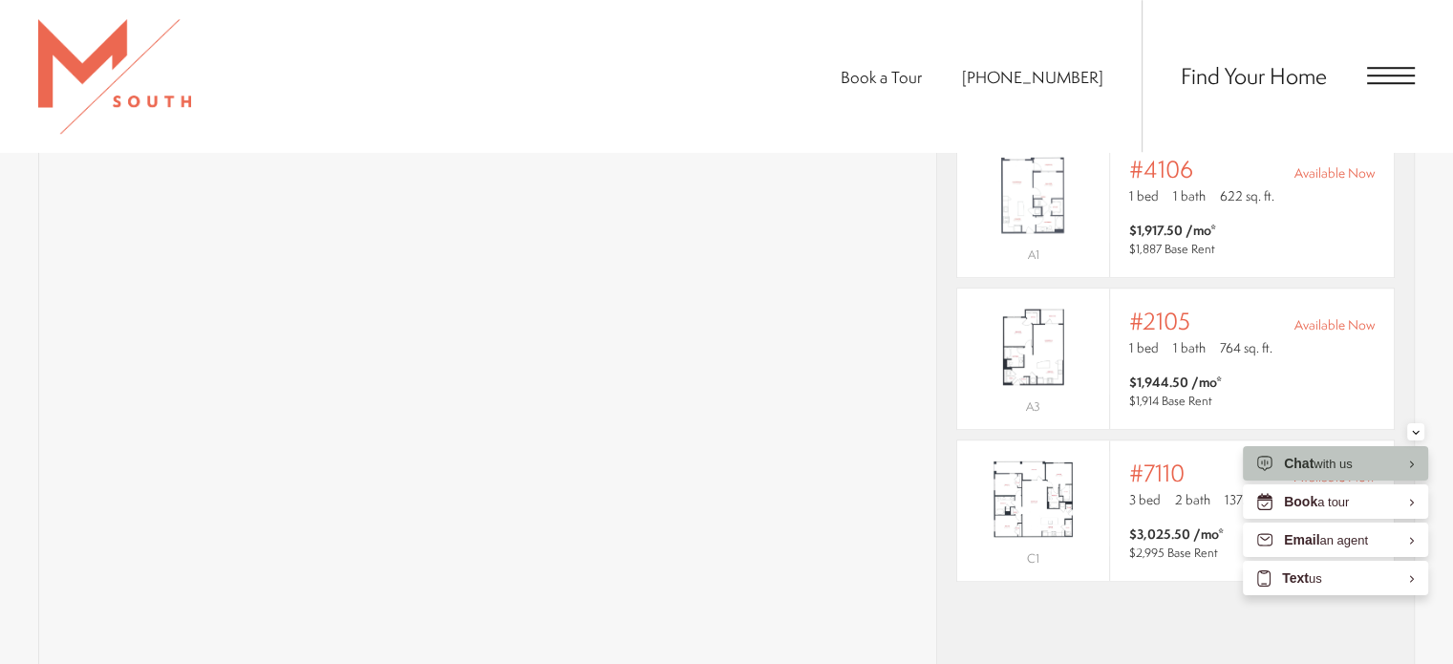
scroll to position [1478, 0]
